Goal: Communication & Community: Connect with others

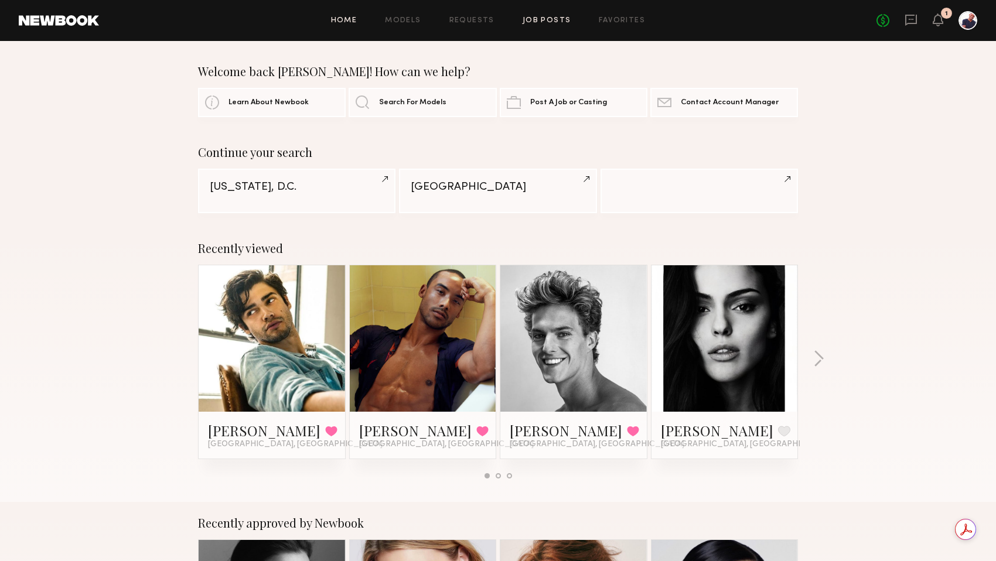
click at [525, 20] on link "Job Posts" at bounding box center [547, 21] width 49 height 8
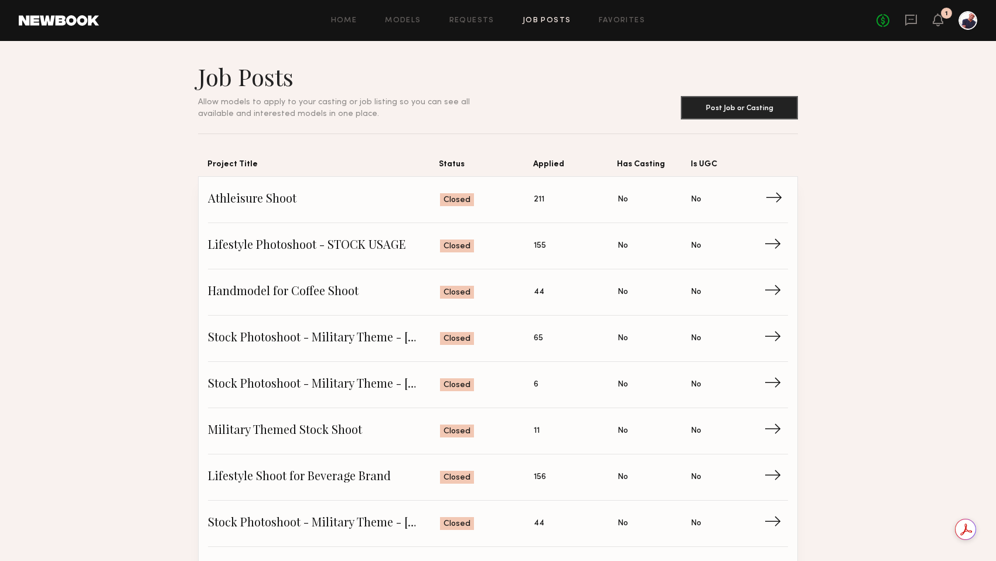
click at [385, 194] on span "Athleisure Shoot" at bounding box center [324, 200] width 232 height 18
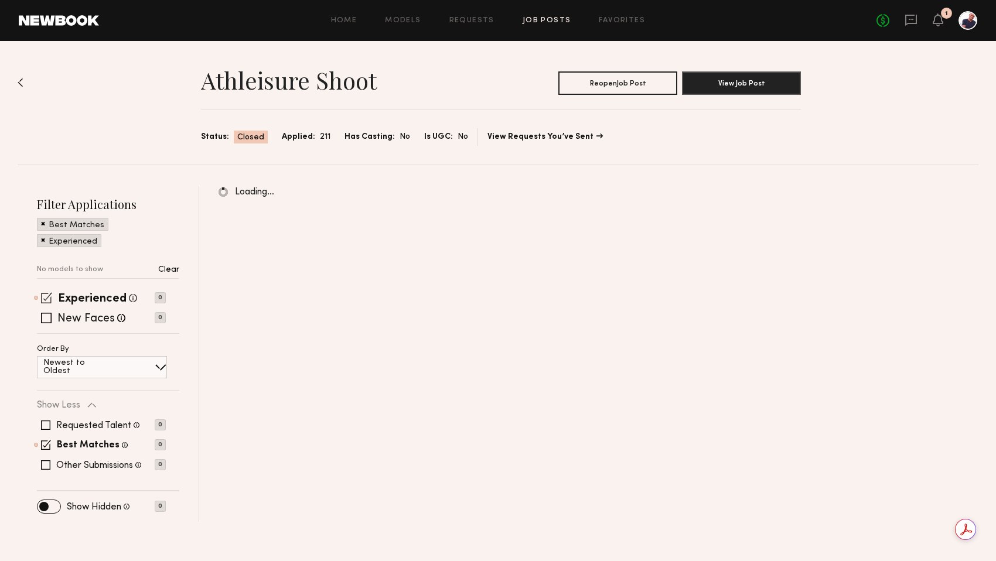
click at [51, 296] on span at bounding box center [46, 297] width 11 height 11
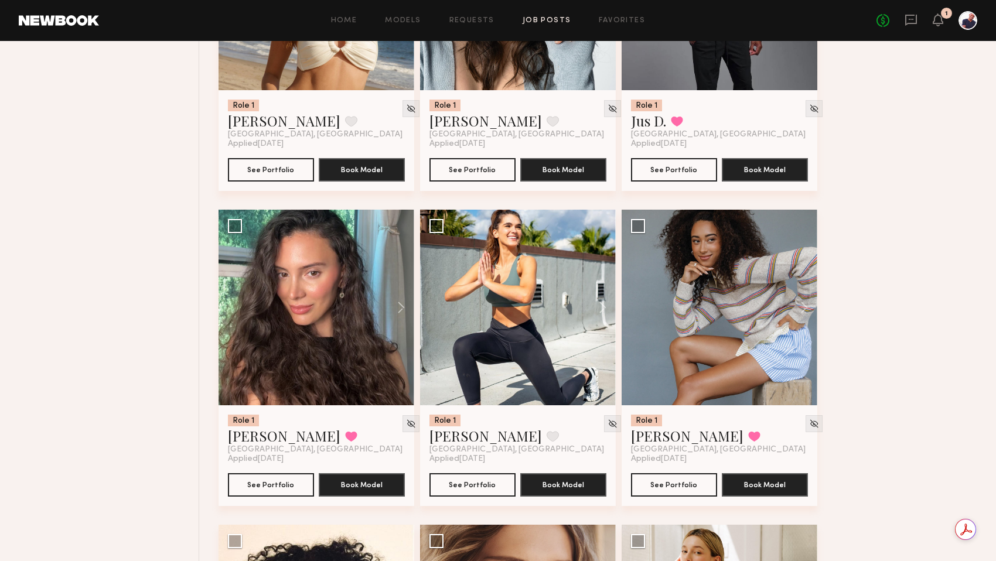
scroll to position [6125, 0]
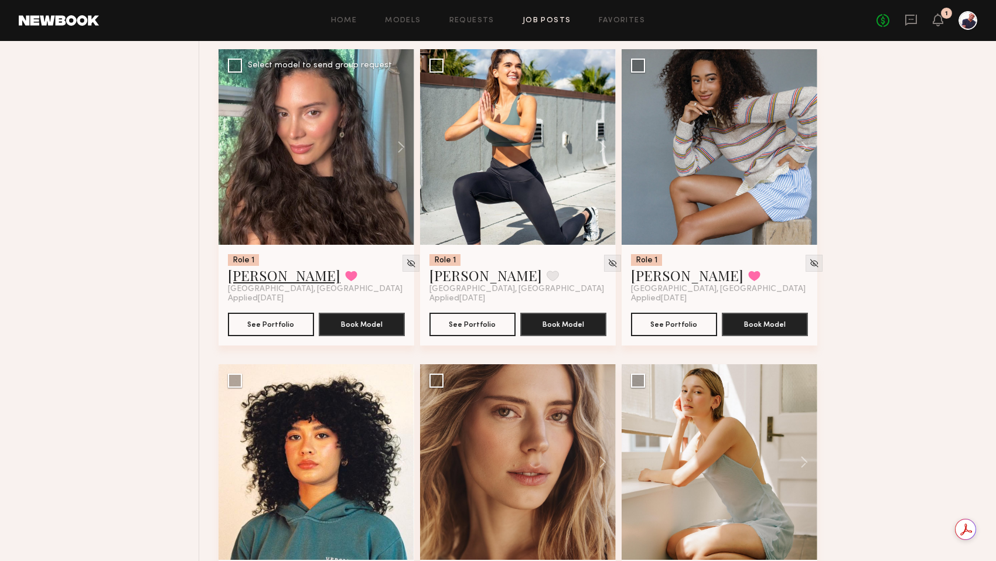
click at [262, 285] on link "[PERSON_NAME]" at bounding box center [284, 275] width 112 height 19
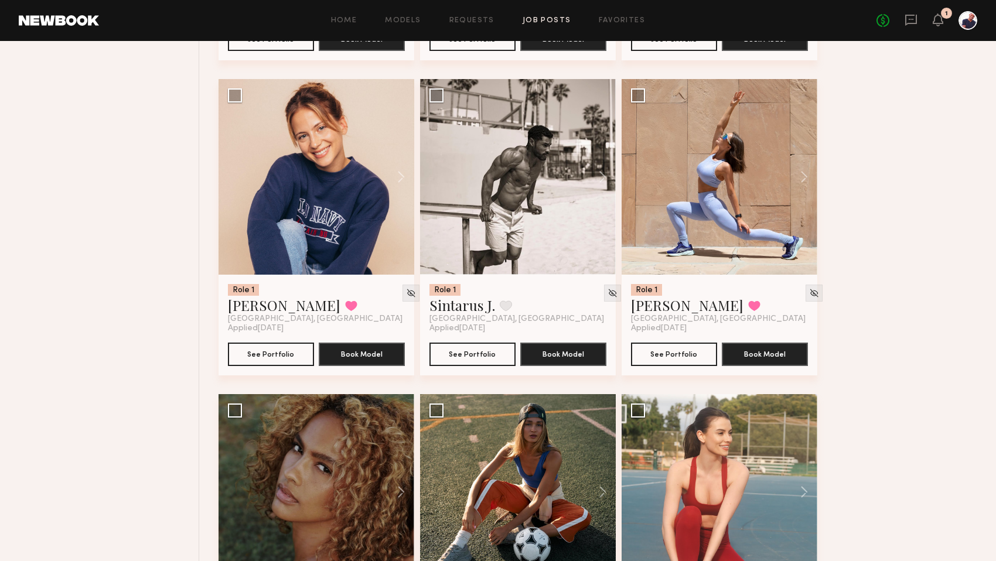
scroll to position [7541, 0]
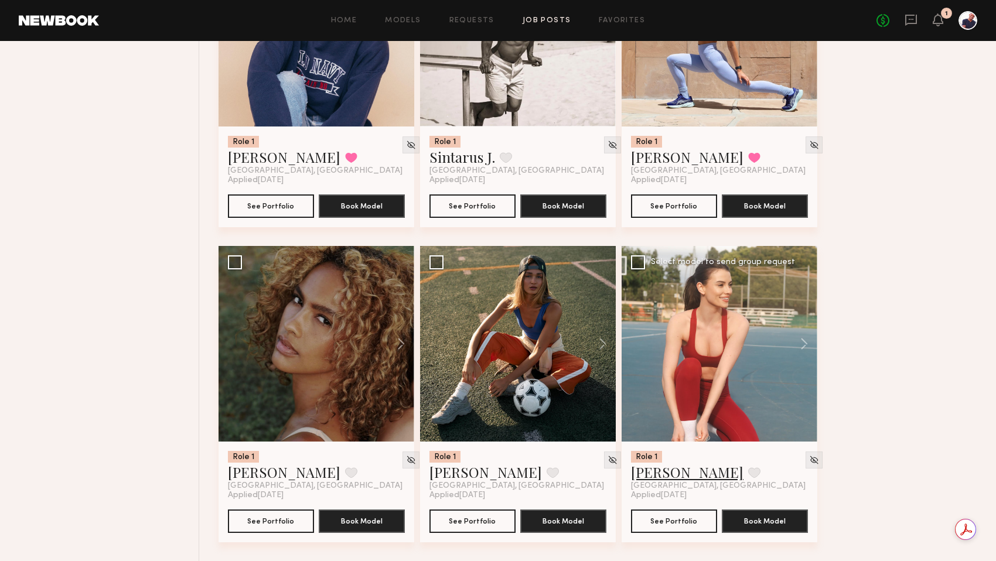
click at [654, 475] on link "[PERSON_NAME]" at bounding box center [687, 472] width 112 height 19
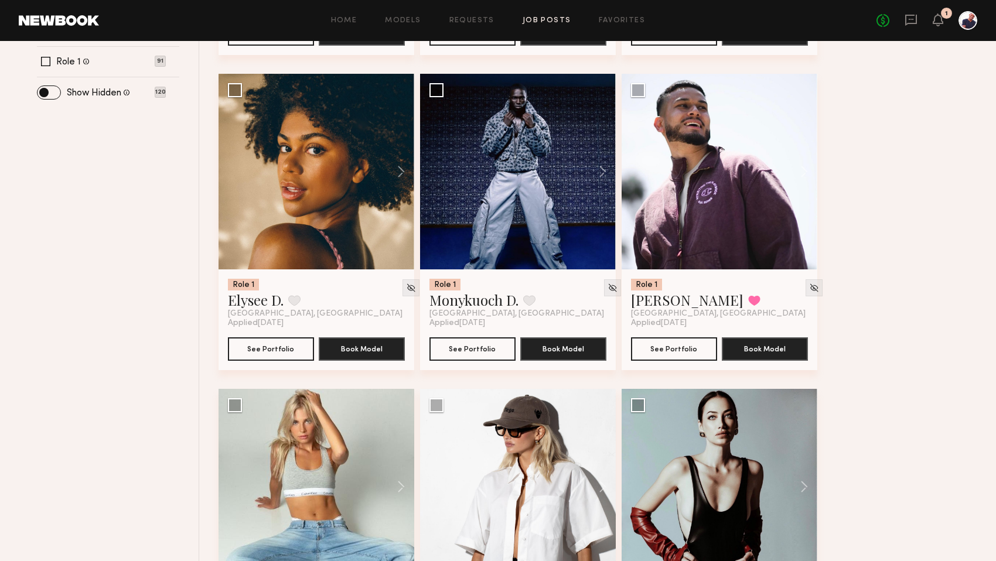
scroll to position [0, 0]
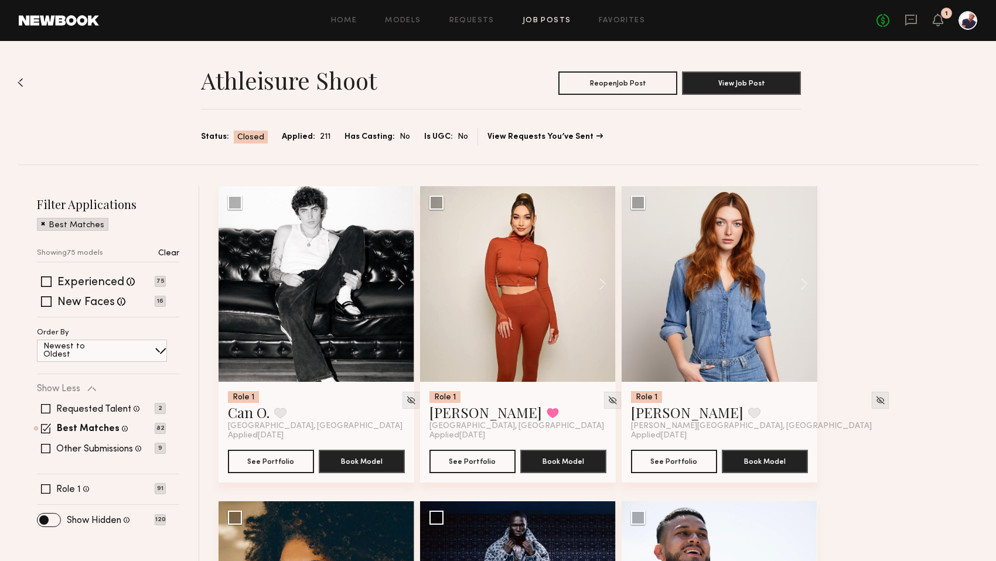
click at [41, 222] on span at bounding box center [43, 223] width 4 height 11
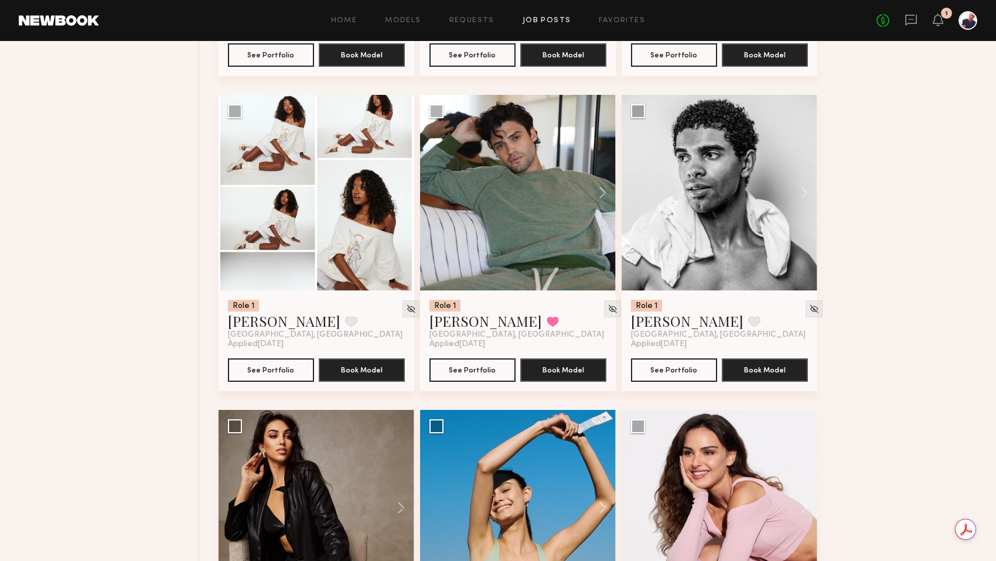
scroll to position [6155, 0]
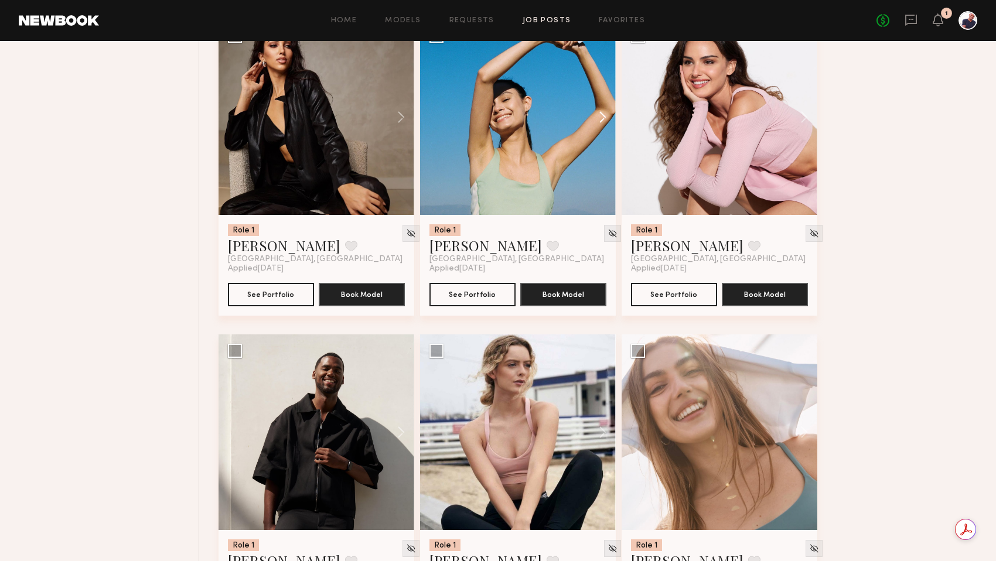
click at [603, 145] on button at bounding box center [596, 117] width 37 height 196
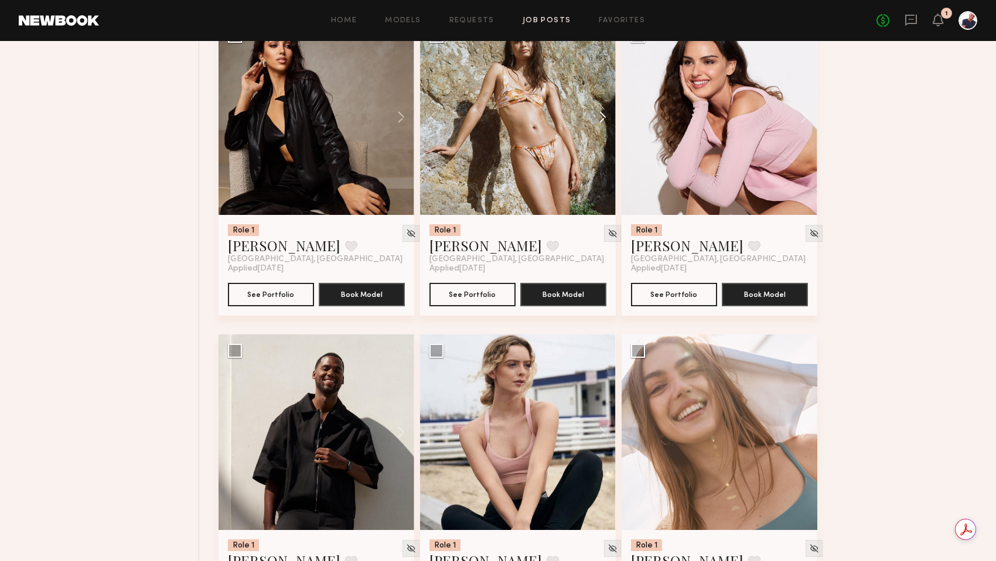
click at [603, 145] on button at bounding box center [596, 117] width 37 height 196
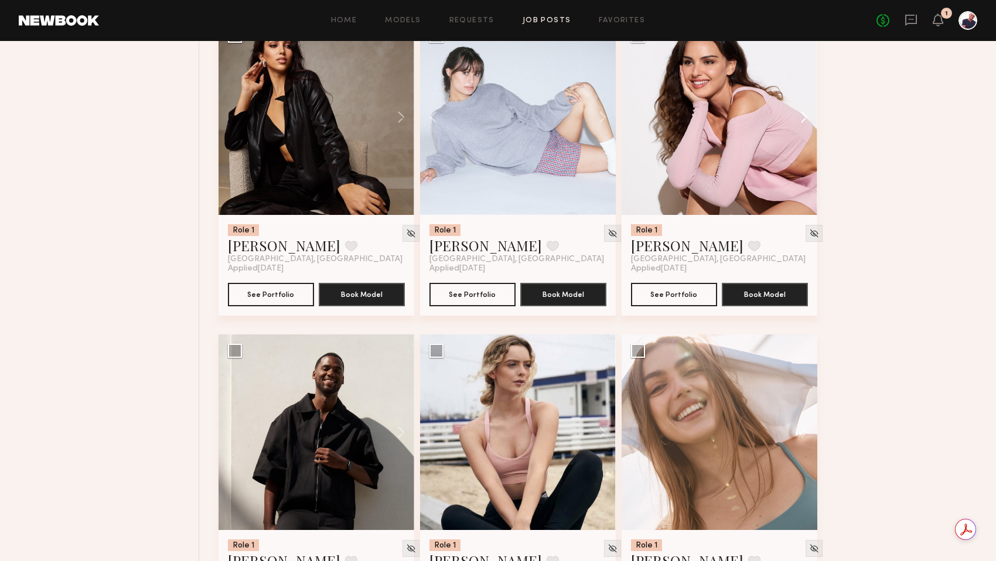
click at [810, 148] on button at bounding box center [798, 117] width 37 height 196
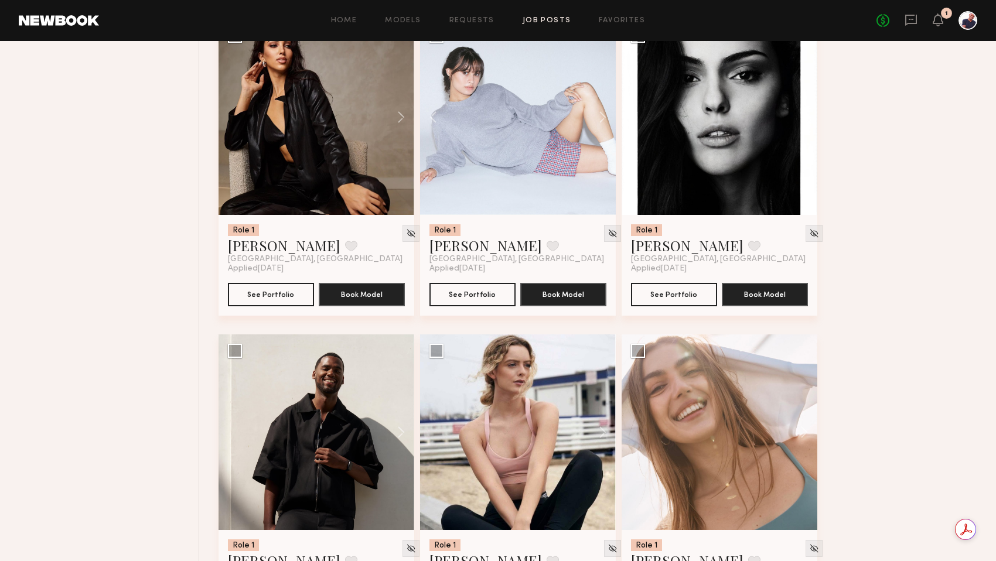
click at [810, 148] on button at bounding box center [798, 117] width 37 height 196
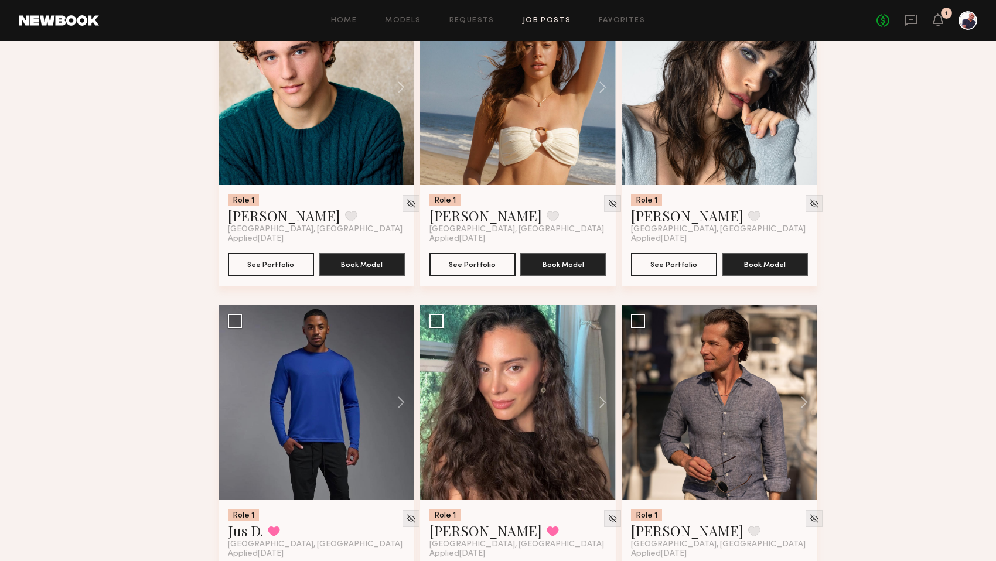
scroll to position [7193, 0]
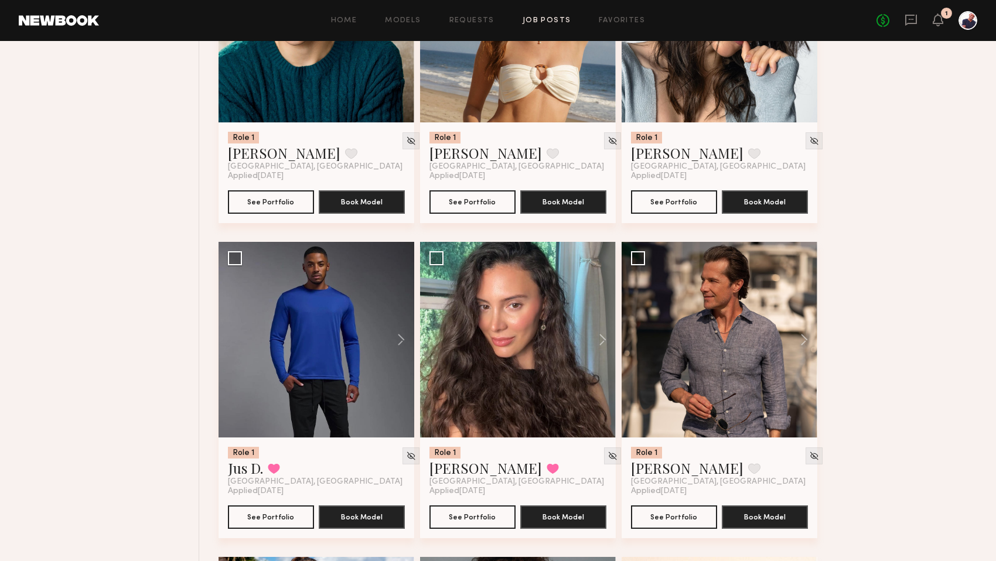
click at [804, 57] on button at bounding box center [798, 25] width 37 height 196
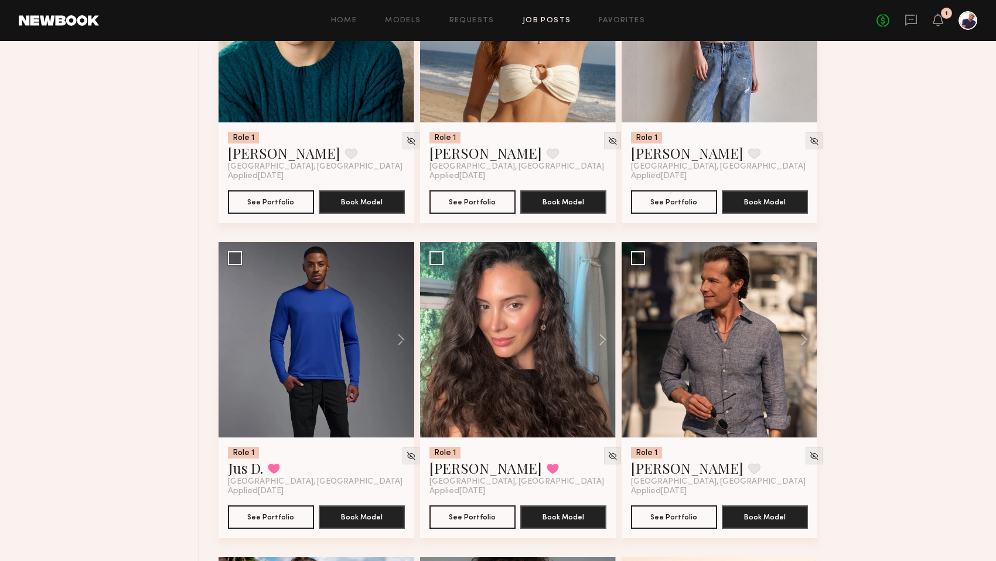
click at [804, 57] on button at bounding box center [798, 25] width 37 height 196
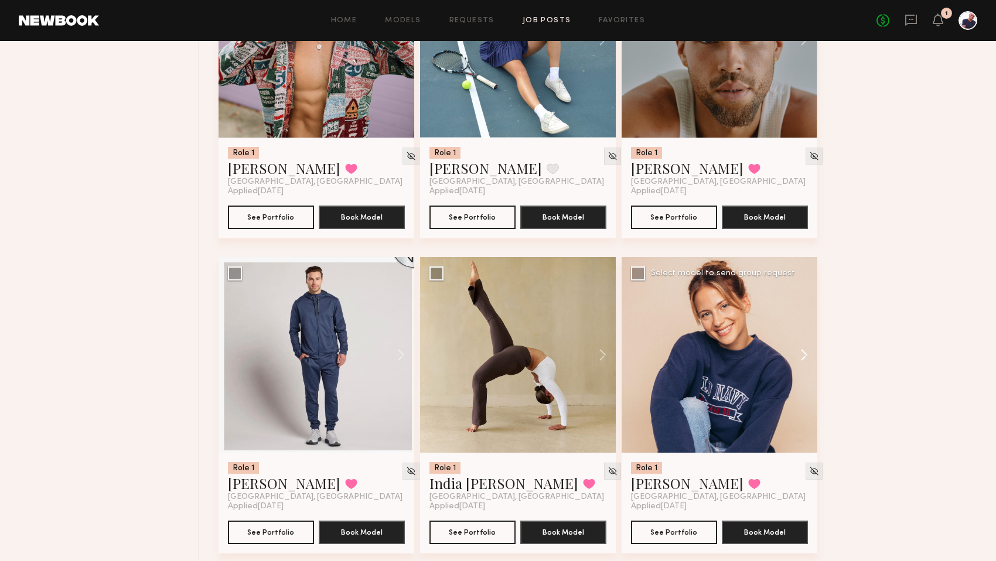
scroll to position [8321, 0]
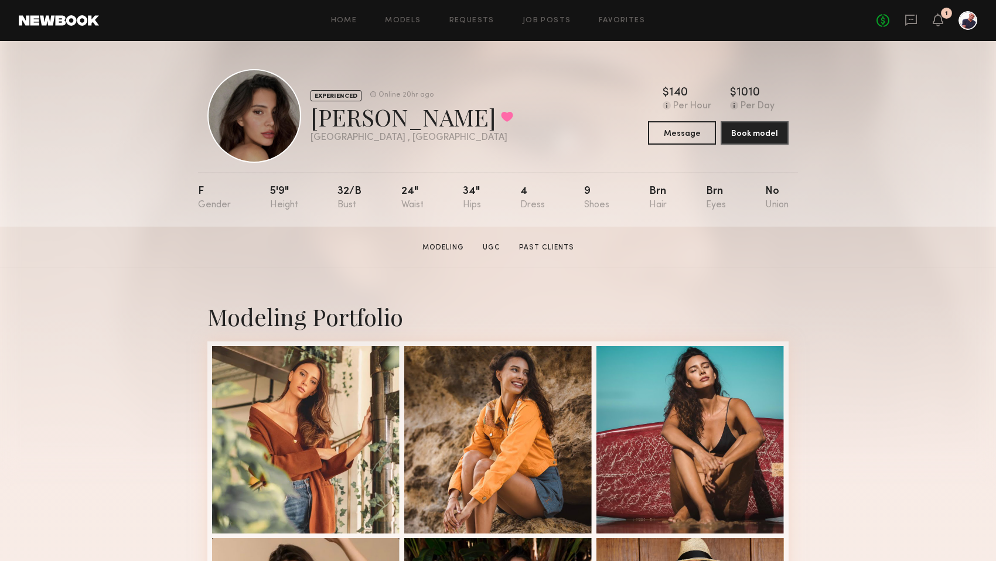
click at [608, 14] on div "Home Models Requests Job Posts Favorites Sign Out No fees up to $5,000 1" at bounding box center [538, 20] width 878 height 19
click at [609, 18] on link "Favorites" at bounding box center [622, 21] width 46 height 8
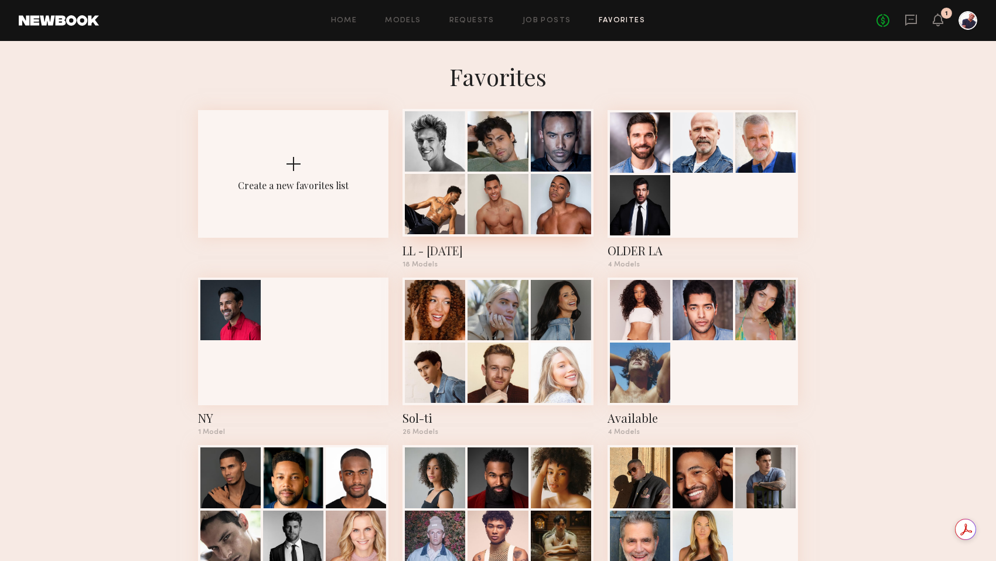
click at [446, 230] on div at bounding box center [435, 204] width 60 height 60
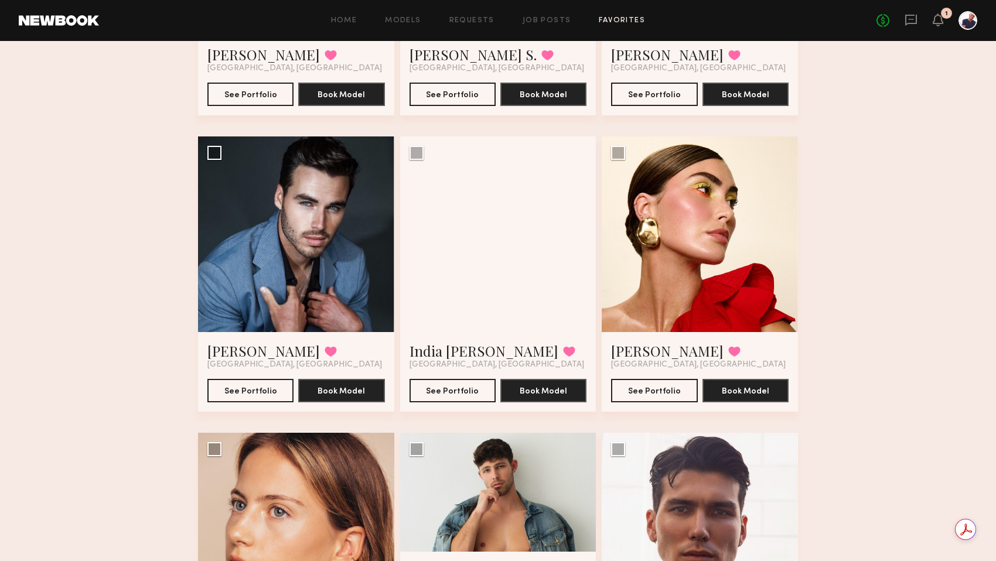
scroll to position [1265, 0]
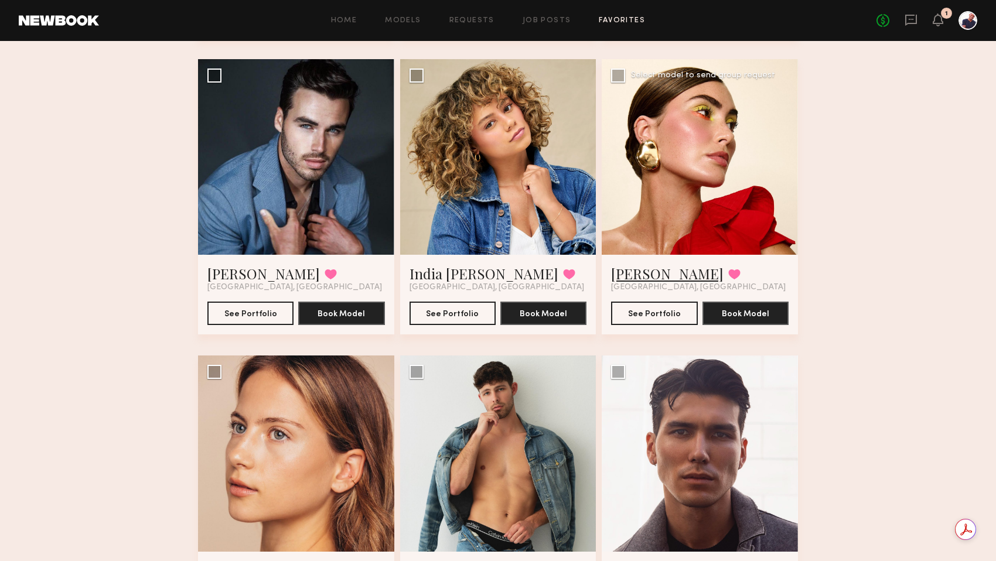
click at [645, 271] on link "Louise M." at bounding box center [667, 273] width 112 height 19
click at [909, 16] on icon at bounding box center [911, 20] width 12 height 11
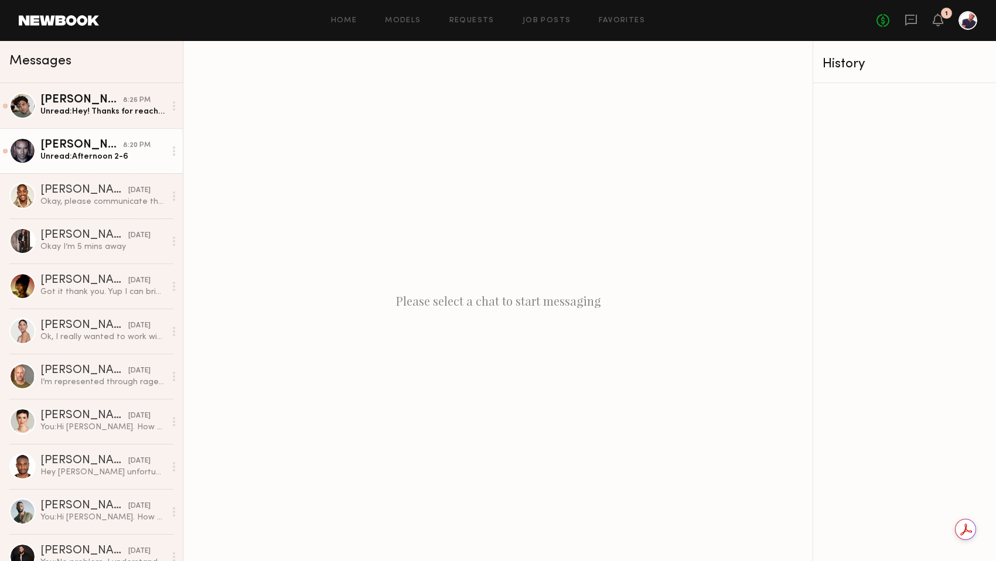
click at [73, 146] on div "Ricky J." at bounding box center [81, 145] width 83 height 12
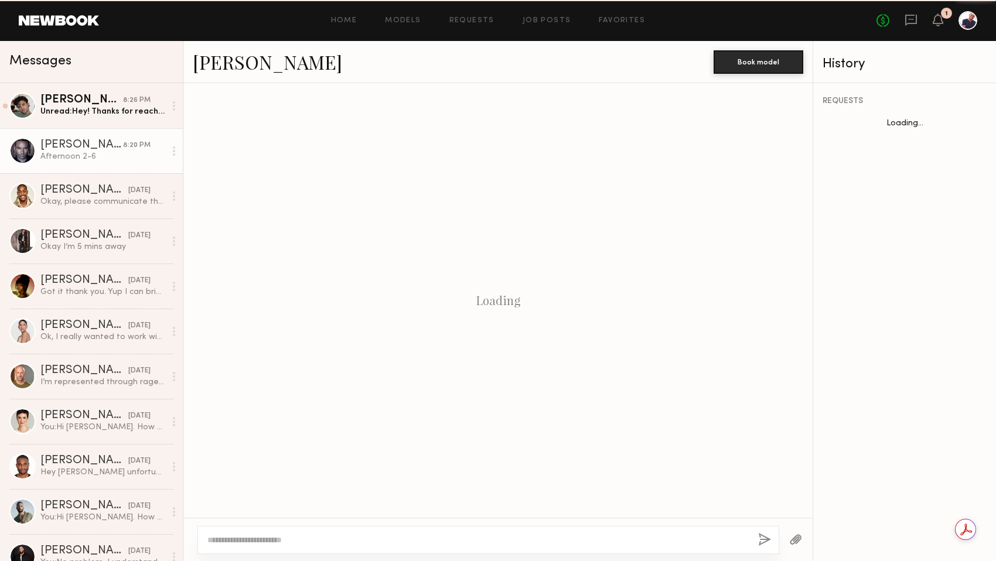
scroll to position [124, 0]
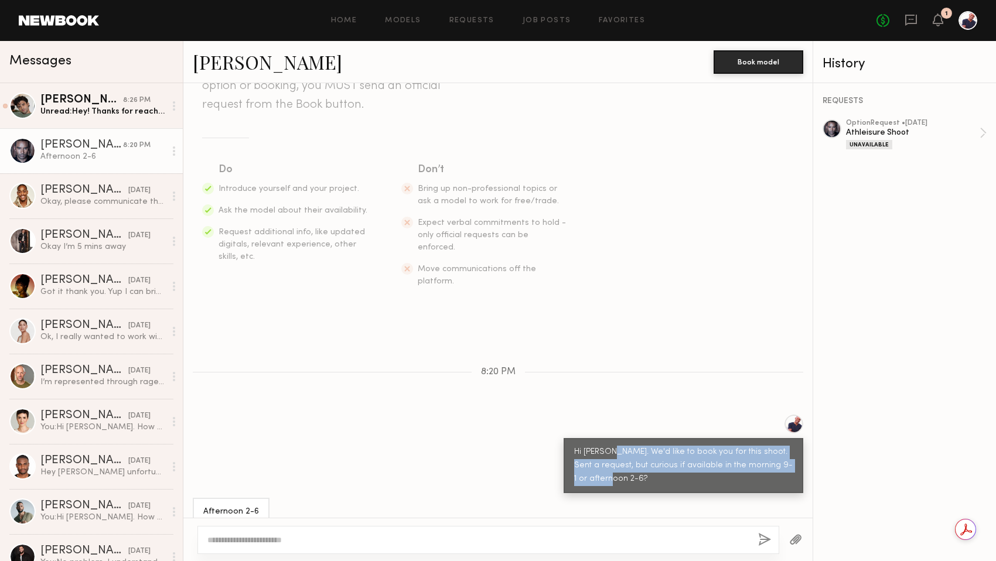
drag, startPoint x: 606, startPoint y: 429, endPoint x: 619, endPoint y: 456, distance: 29.9
click at [619, 456] on div "Hi Ricky. We'd like to book you for this shoot. Sent a request, but curious if …" at bounding box center [683, 466] width 219 height 40
copy div "We'd like to book you for this shoot. Sent a request, but curious if available …"
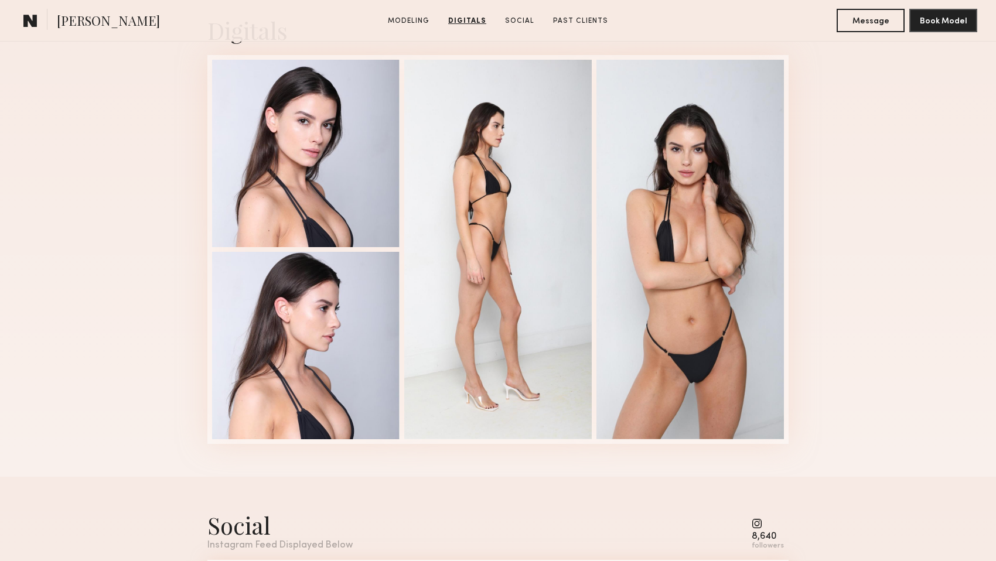
scroll to position [1235, 0]
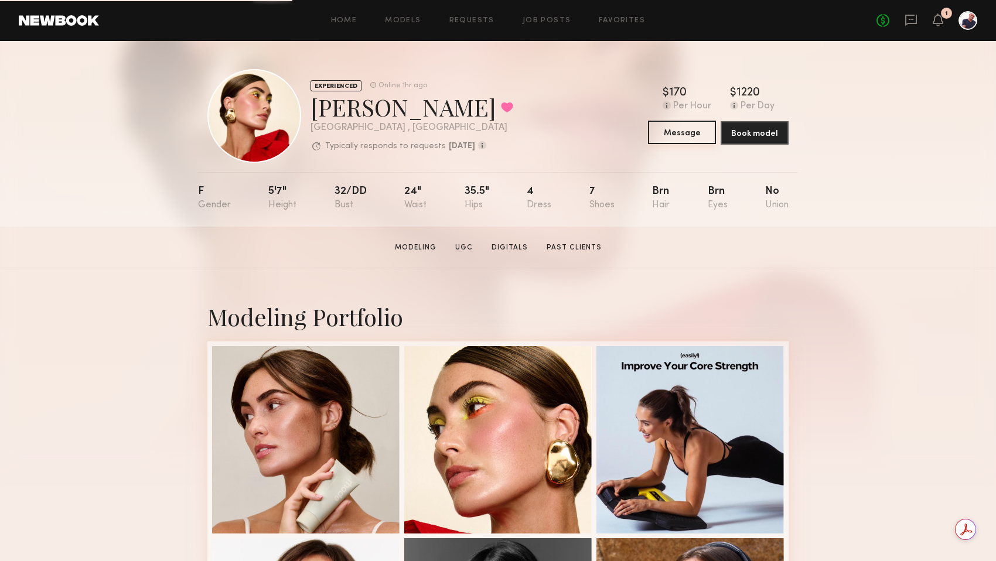
click at [685, 137] on button "Message" at bounding box center [682, 132] width 68 height 23
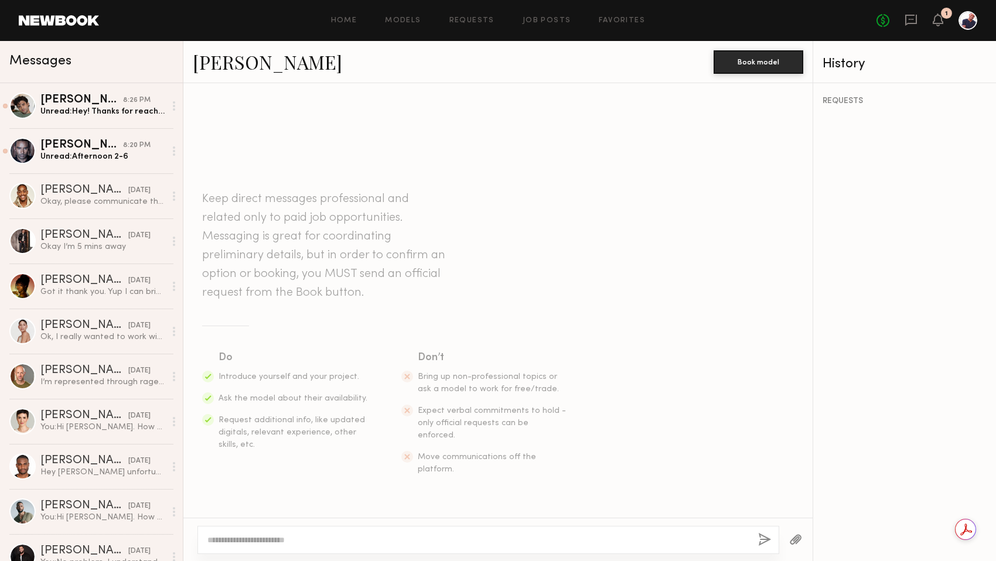
click at [349, 538] on textarea at bounding box center [477, 540] width 541 height 12
paste textarea "**********"
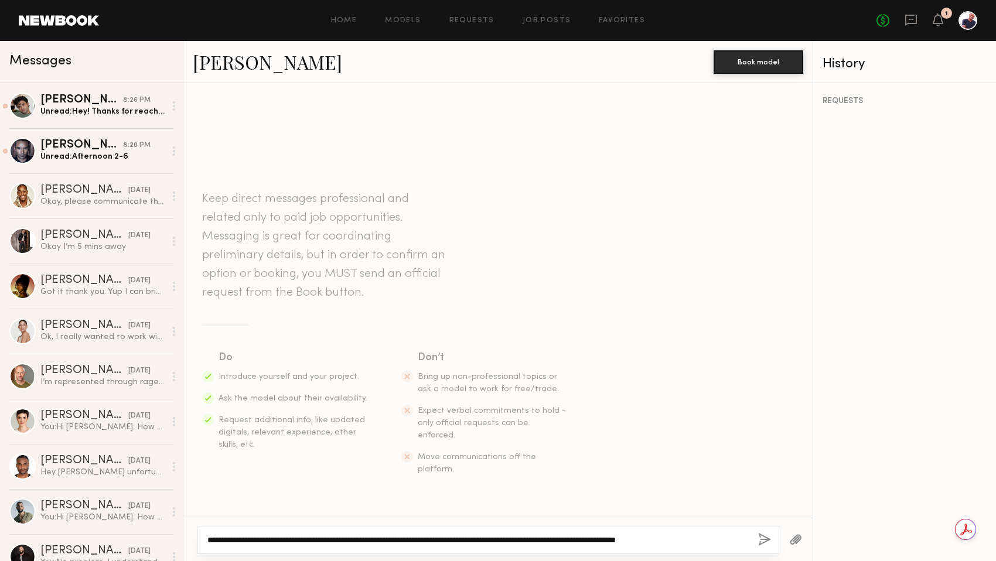
click at [405, 540] on textarea "**********" at bounding box center [477, 540] width 541 height 12
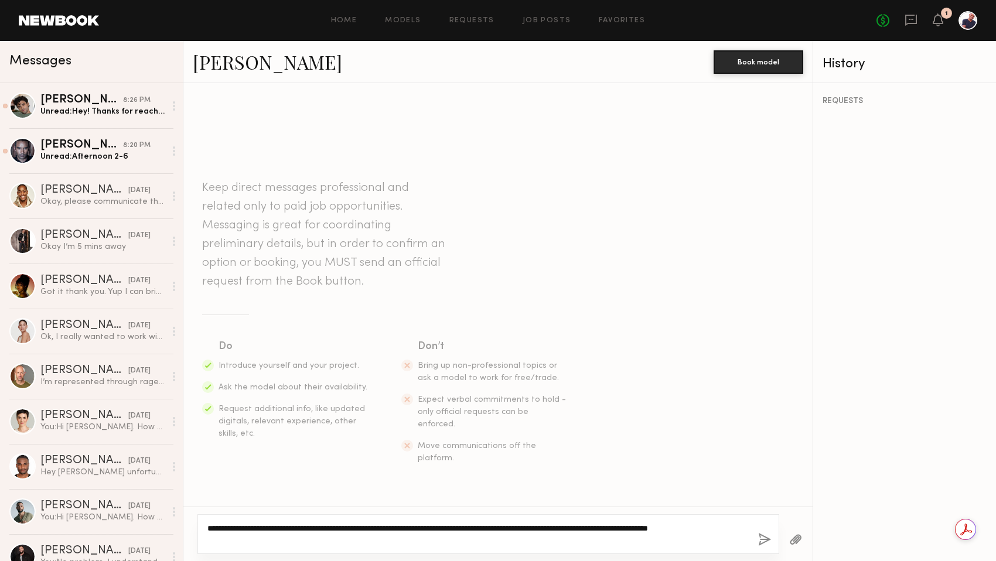
click at [467, 527] on textarea "**********" at bounding box center [477, 534] width 541 height 23
click at [417, 530] on textarea "**********" at bounding box center [477, 534] width 541 height 23
type textarea "**********"
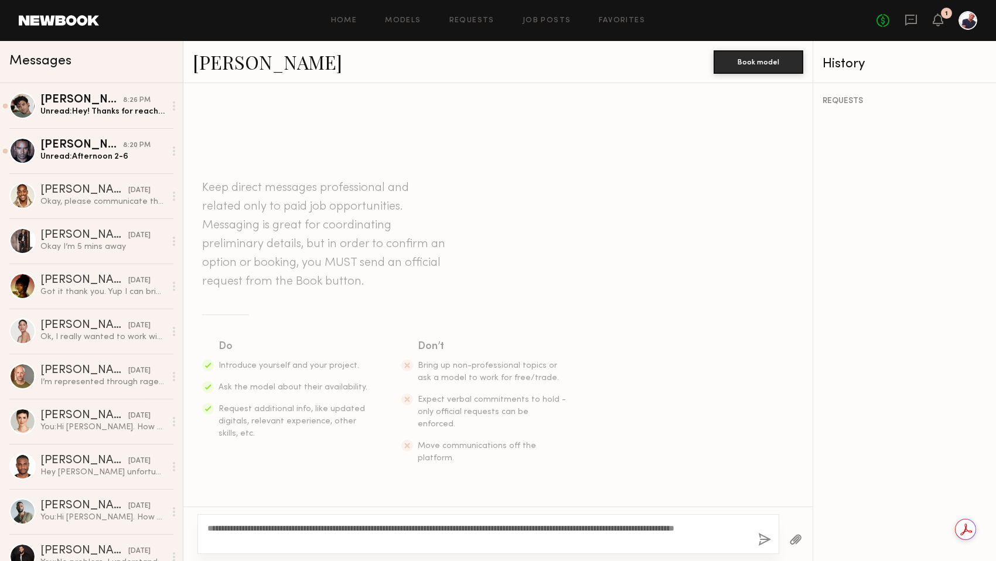
click at [762, 537] on button "button" at bounding box center [764, 540] width 13 height 15
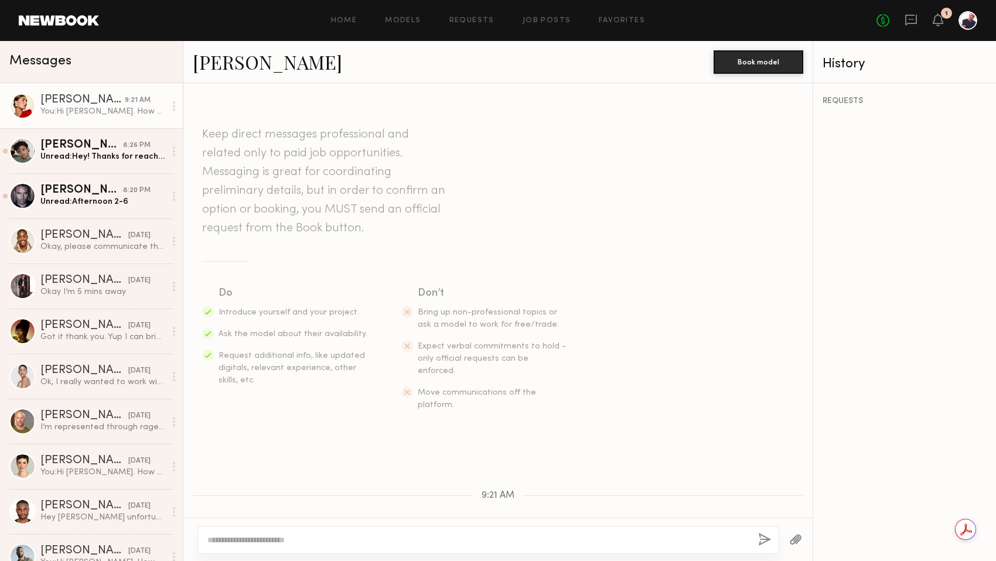
scroll to position [91, 0]
